Goal: Information Seeking & Learning: Learn about a topic

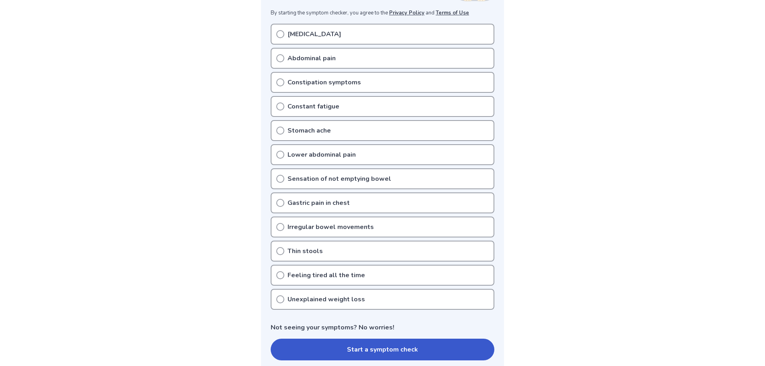
scroll to position [161, 0]
click at [282, 104] on icon at bounding box center [280, 106] width 8 height 8
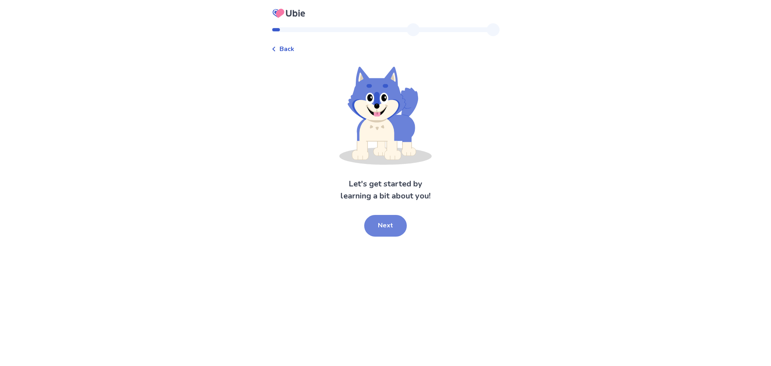
click at [388, 219] on button "Next" at bounding box center [385, 226] width 43 height 22
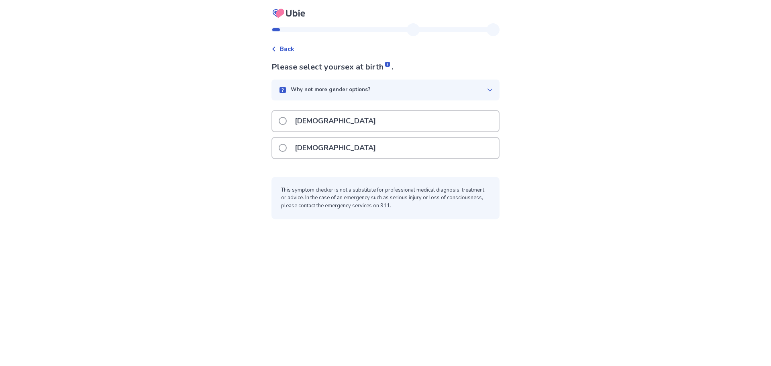
click at [311, 123] on p "Male" at bounding box center [335, 121] width 91 height 20
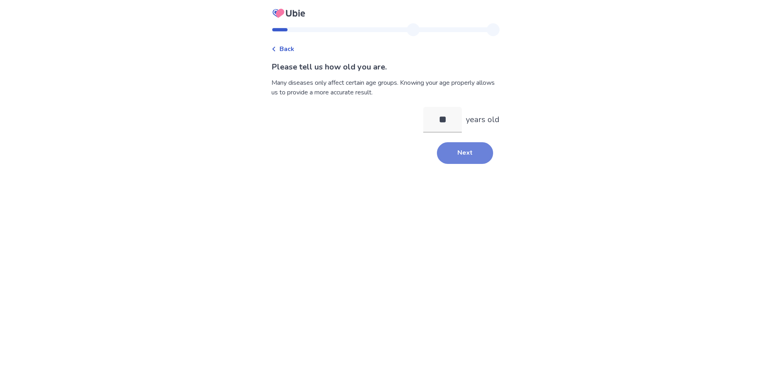
type input "**"
click at [466, 147] on button "Next" at bounding box center [465, 153] width 56 height 22
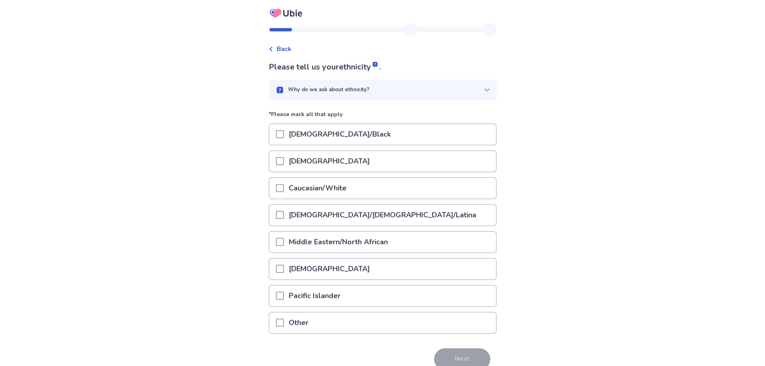
click at [284, 184] on span at bounding box center [280, 188] width 8 height 8
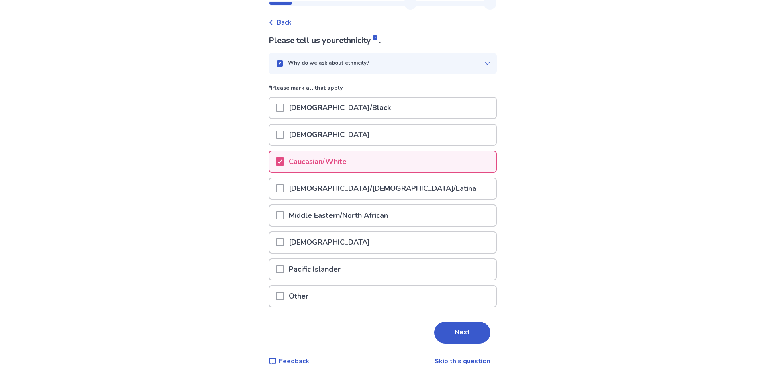
scroll to position [39, 0]
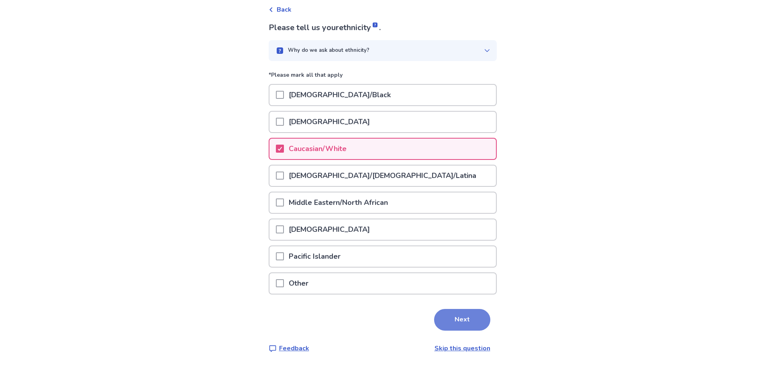
click at [470, 320] on button "Next" at bounding box center [462, 320] width 56 height 22
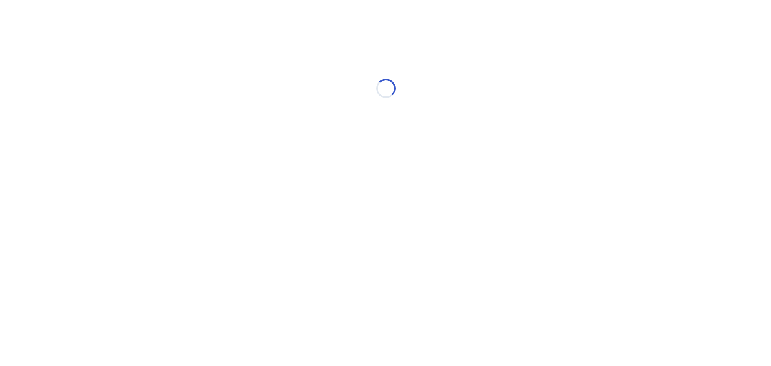
scroll to position [0, 0]
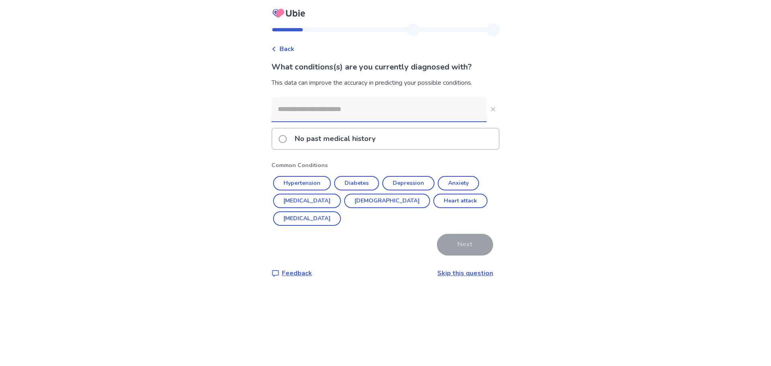
click at [287, 137] on span at bounding box center [283, 139] width 8 height 8
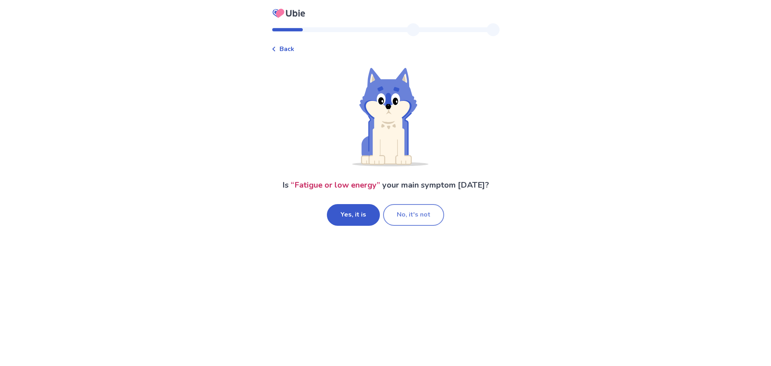
click at [401, 213] on button "No, it's not" at bounding box center [413, 215] width 61 height 22
